Goal: Task Accomplishment & Management: Complete application form

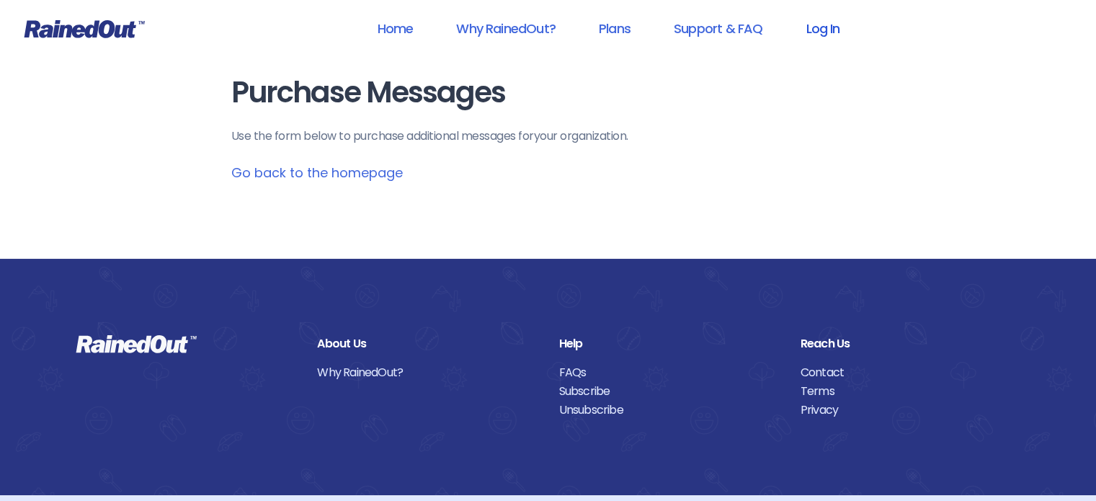
click at [812, 37] on link "Log In" at bounding box center [822, 28] width 71 height 32
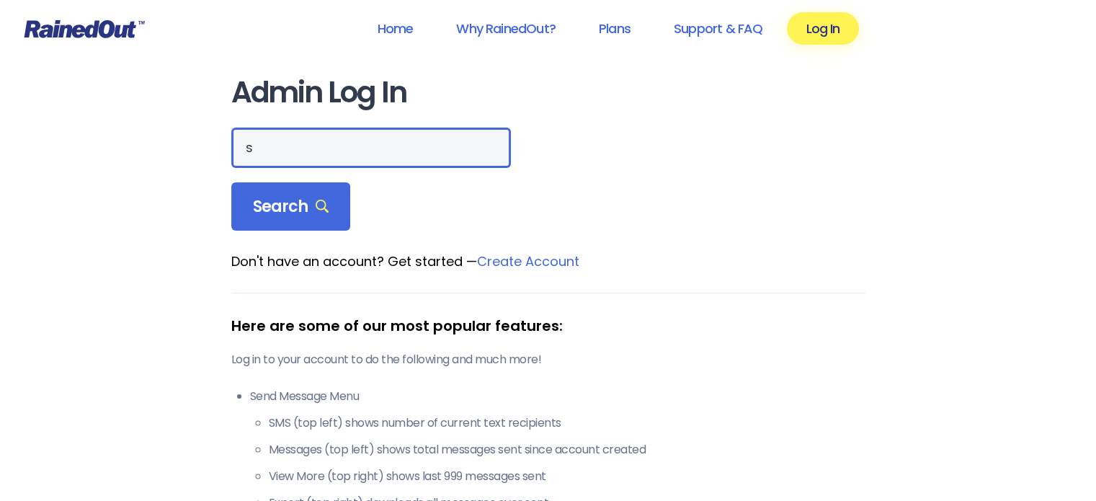
click at [337, 149] on input "s" at bounding box center [371, 148] width 280 height 40
type input "seabrook"
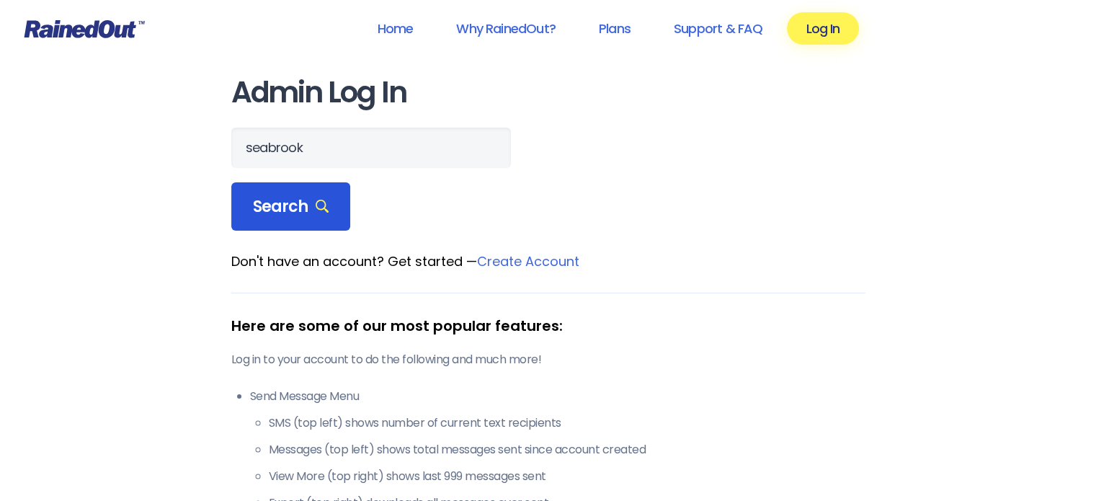
click at [285, 197] on span "Search" at bounding box center [291, 207] width 76 height 20
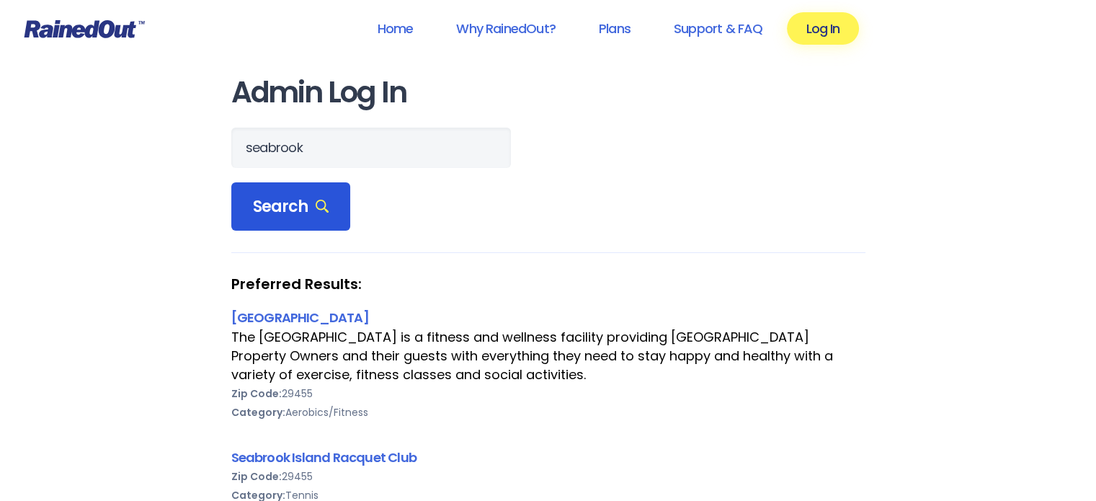
click at [310, 218] on div "Search" at bounding box center [291, 206] width 120 height 49
click at [277, 214] on span "Search" at bounding box center [291, 207] width 76 height 20
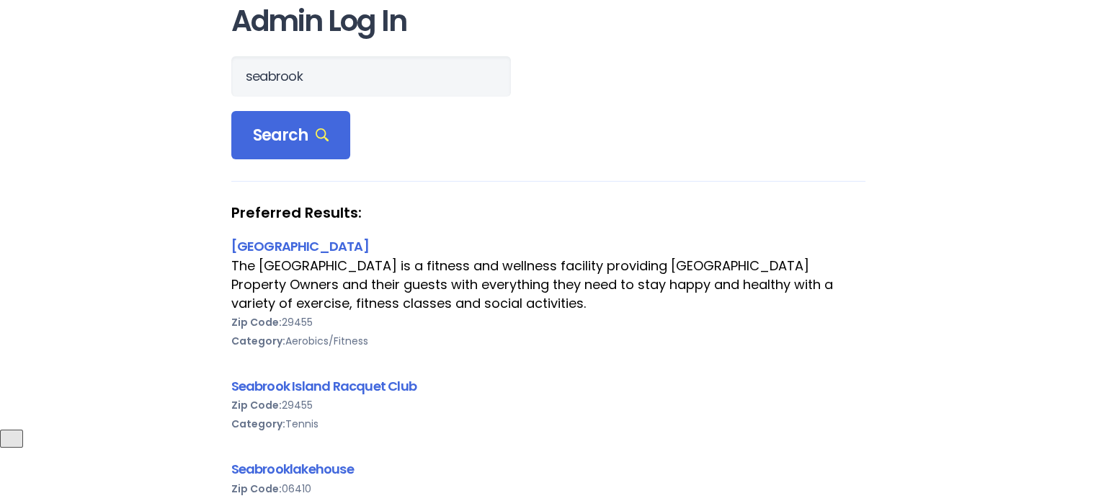
scroll to position [79, 0]
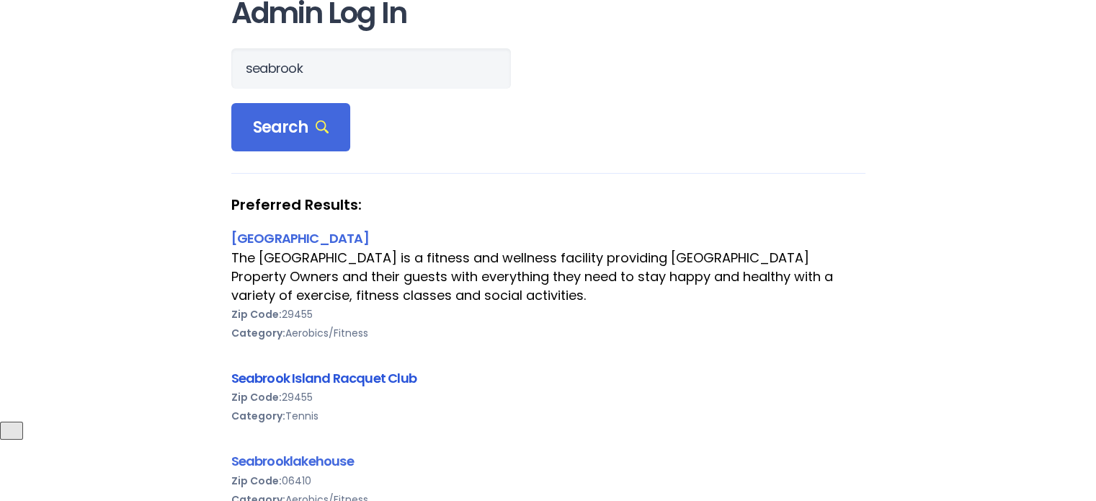
click at [355, 375] on link "Seabrook Island Racquet Club" at bounding box center [323, 378] width 185 height 18
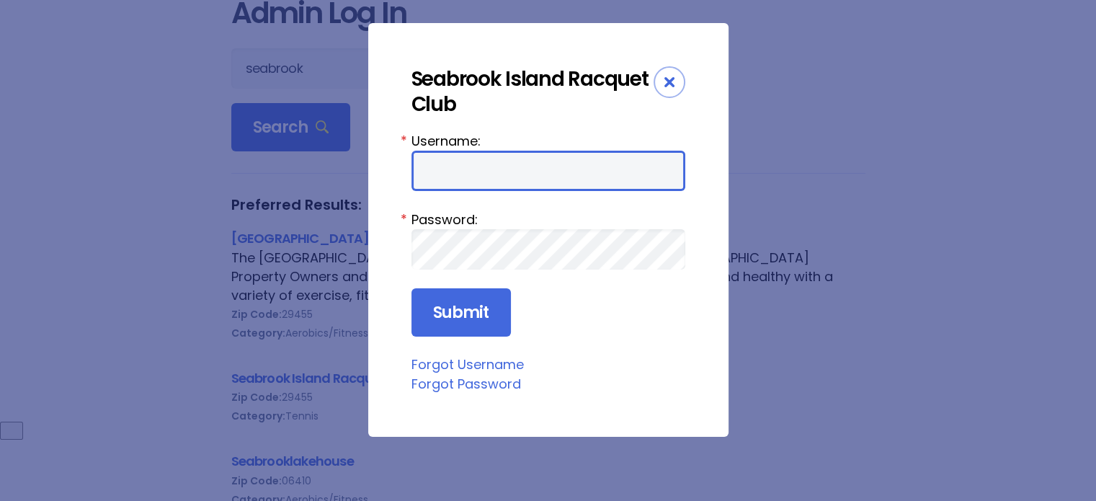
click at [571, 173] on input "Username:" at bounding box center [549, 171] width 274 height 40
type input "racquetclub"
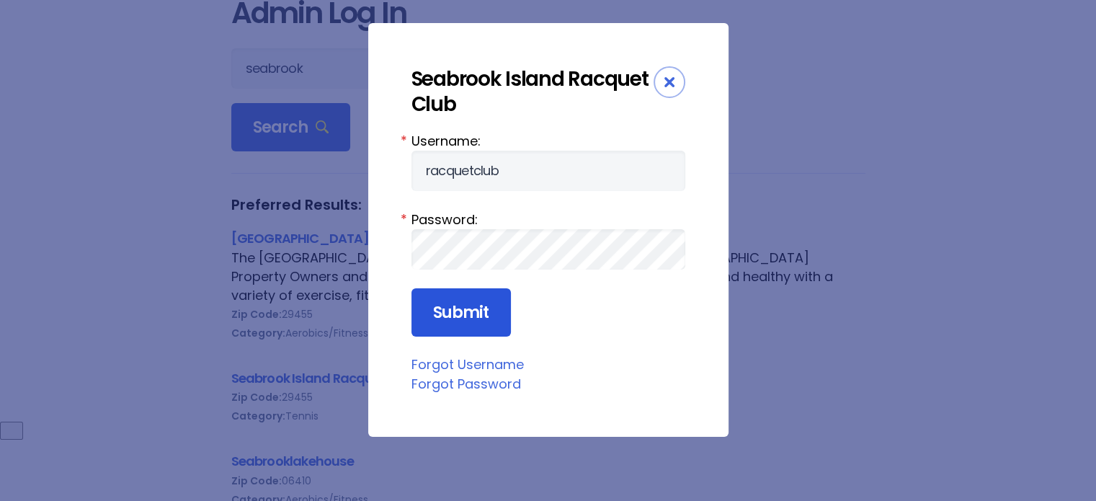
click at [471, 311] on input "Submit" at bounding box center [461, 312] width 99 height 49
